Goal: Information Seeking & Learning: Find contact information

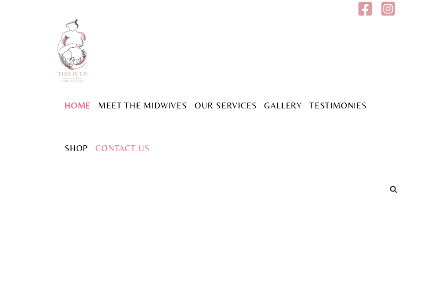
click at [125, 153] on link "Contact Us" at bounding box center [123, 148] width 62 height 10
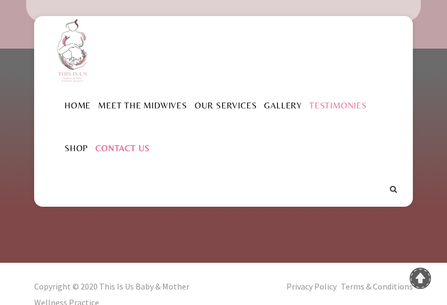
scroll to position [173, 0]
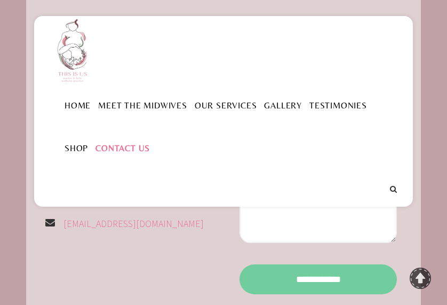
click at [132, 153] on link "Contact Us" at bounding box center [123, 148] width 62 height 10
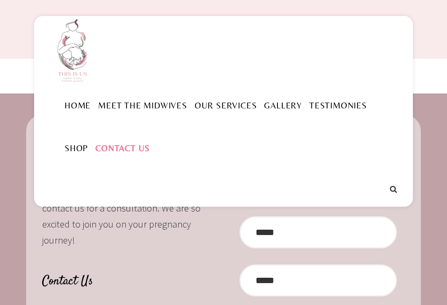
scroll to position [107, 0]
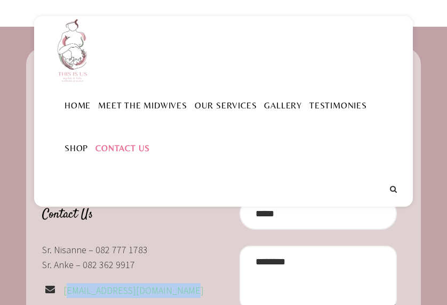
drag, startPoint x: 174, startPoint y: 292, endPoint x: 64, endPoint y: 293, distance: 110.0
click at [64, 293] on div "[EMAIL_ADDRESS][DOMAIN_NAME]" at bounding box center [128, 290] width 173 height 15
copy link "[EMAIL_ADDRESS][DOMAIN_NAME]"
